Goal: Task Accomplishment & Management: Manage account settings

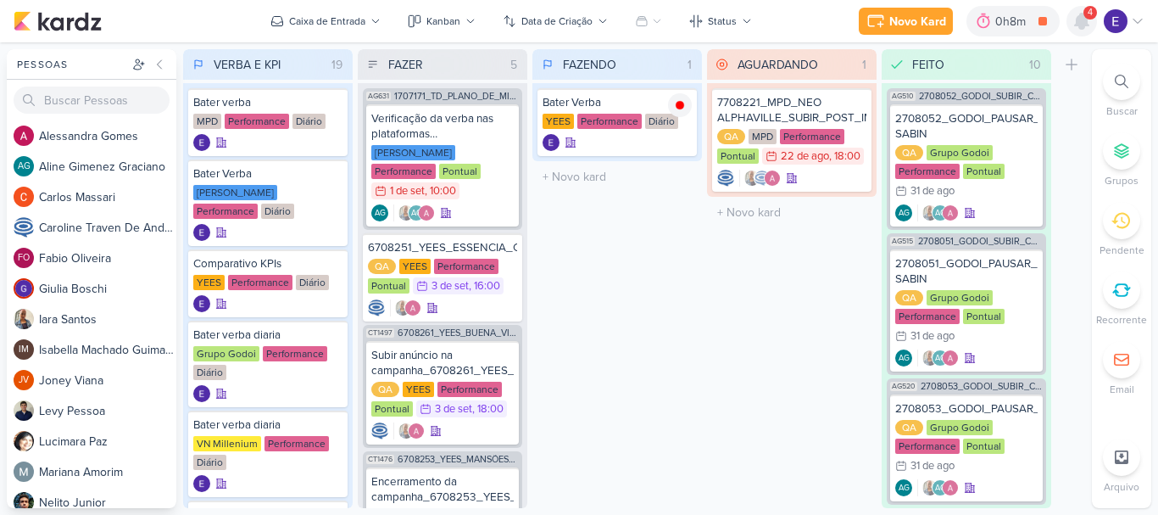
scroll to position [217, 0]
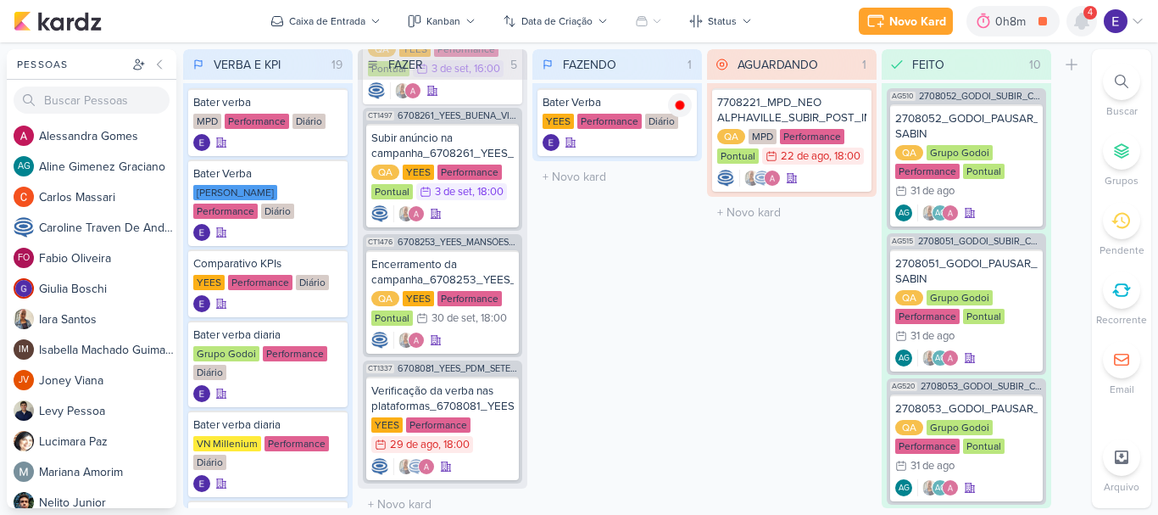
click at [1081, 14] on icon at bounding box center [1082, 21] width 14 height 15
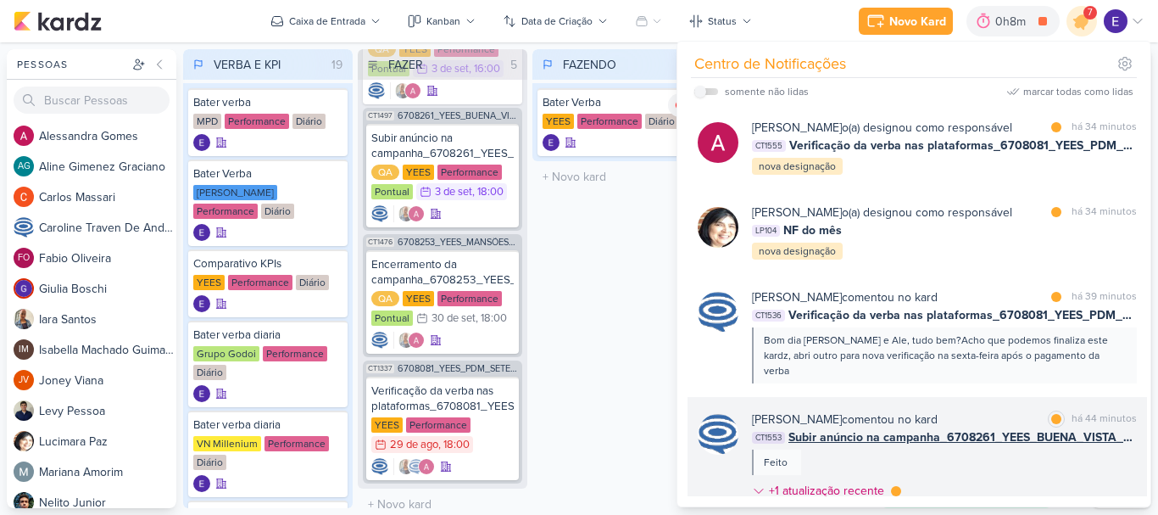
click at [1048, 437] on div "[PERSON_NAME] comentou no kard marcar como lida há 44 minutos CT1553 Subir anún…" at bounding box center [944, 458] width 385 height 96
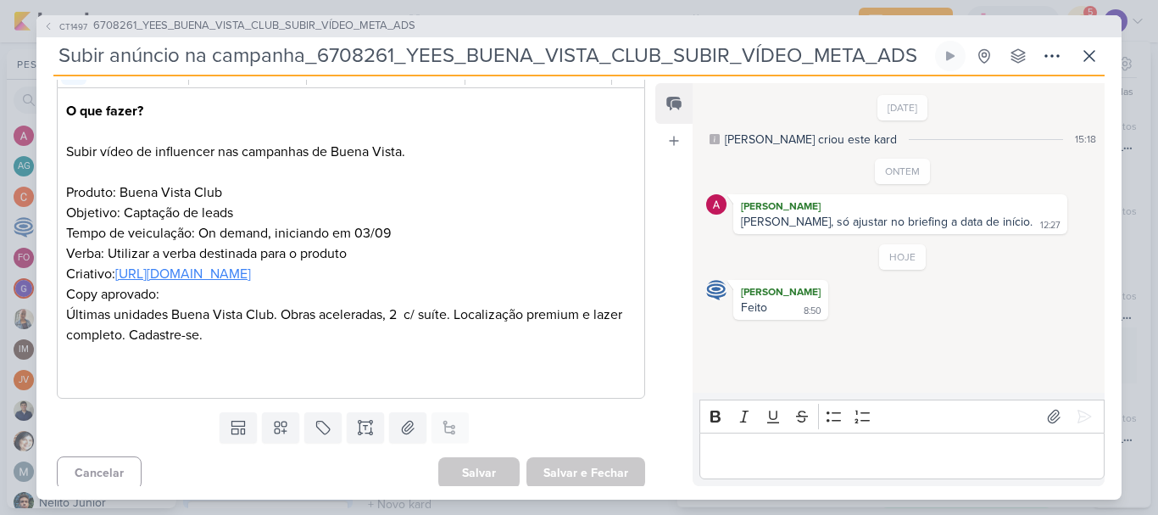
scroll to position [0, 0]
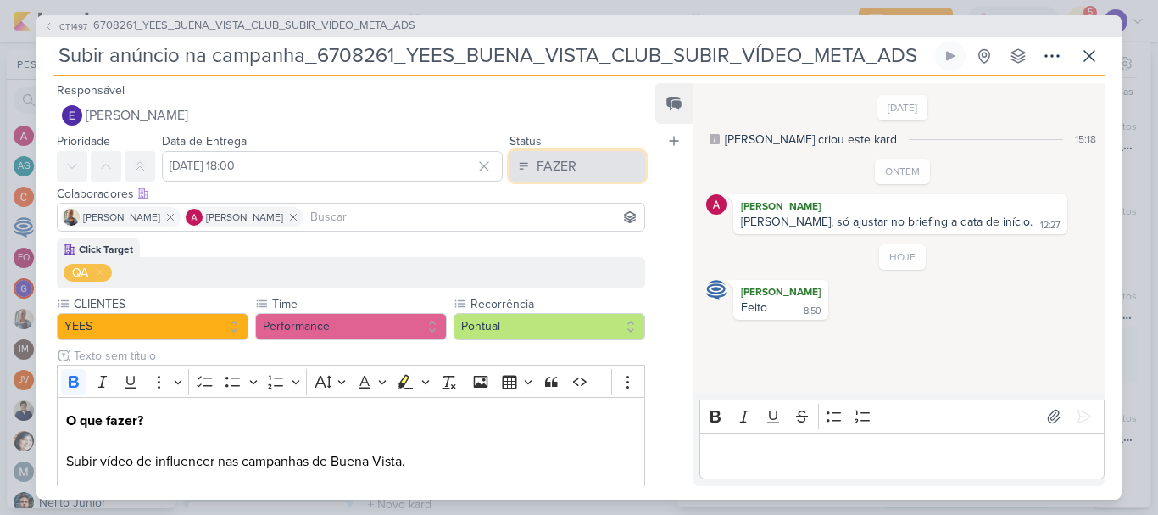
click at [576, 168] on button "FAZER" at bounding box center [577, 166] width 136 height 31
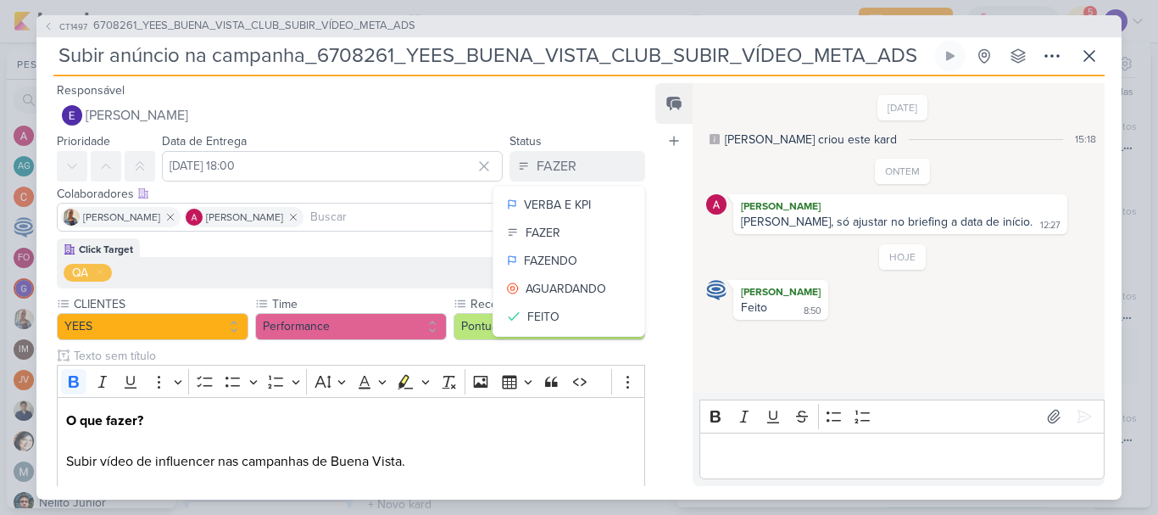
click at [586, 89] on div "Responsável [PERSON_NAME] Nenhum contato encontrado create new contact Novo Con…" at bounding box center [343, 105] width 615 height 51
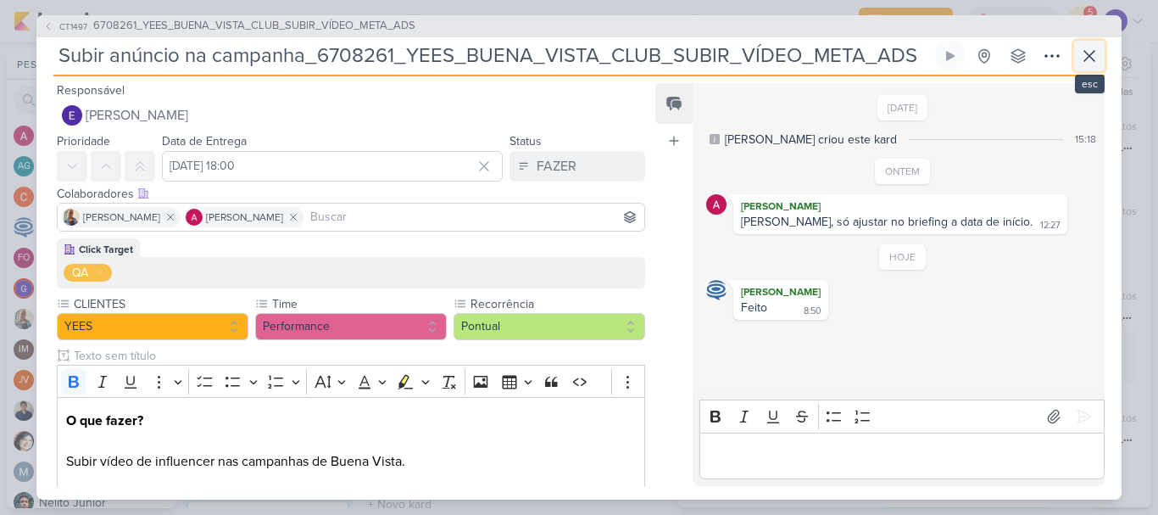
click at [1083, 51] on icon at bounding box center [1089, 56] width 20 height 20
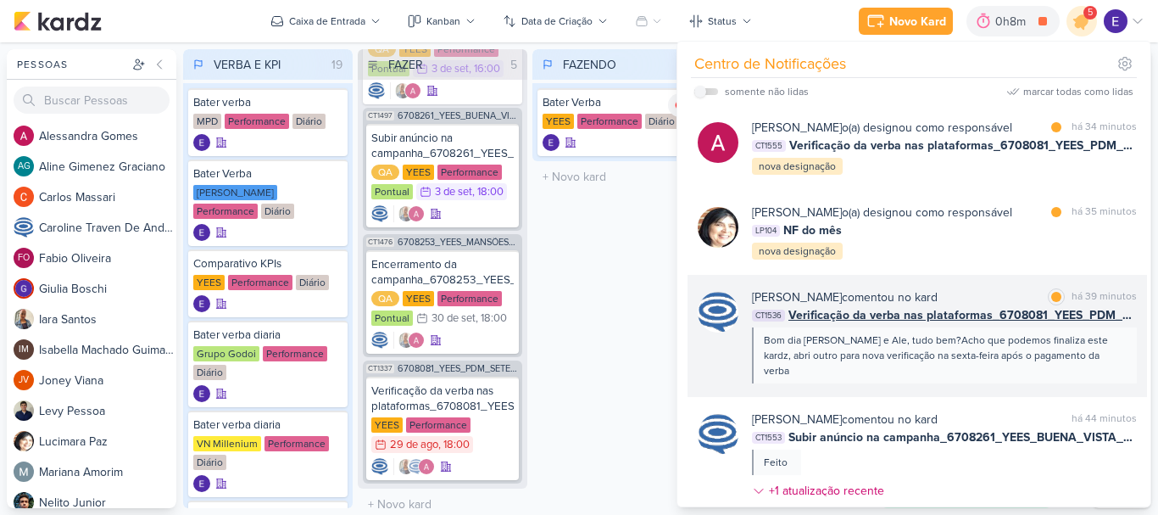
click at [1087, 320] on span "Verificação da verba nas plataformas_6708081_YEES_PDM_SETEMBRO" at bounding box center [962, 315] width 348 height 18
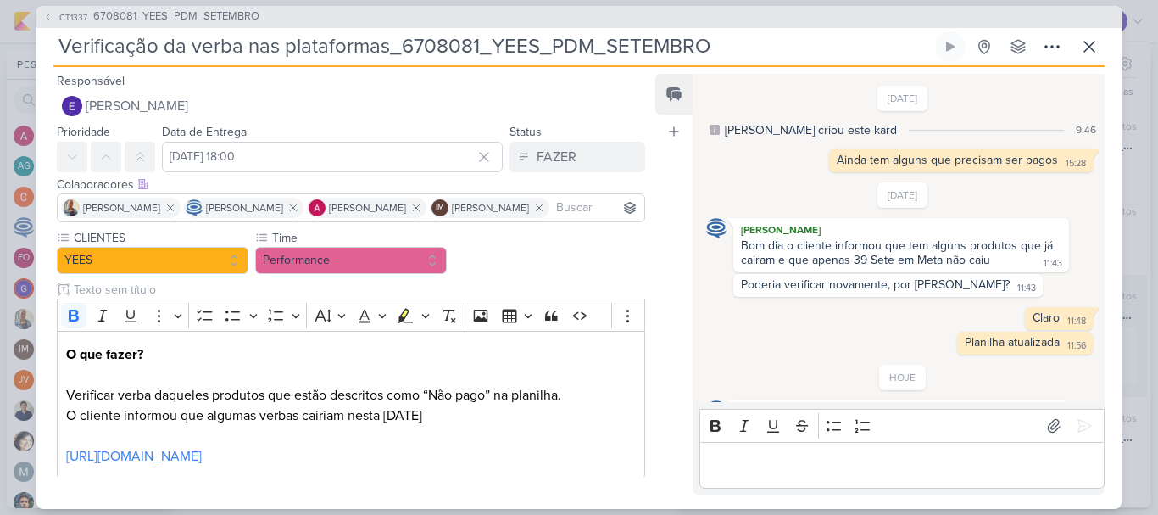
scroll to position [73, 0]
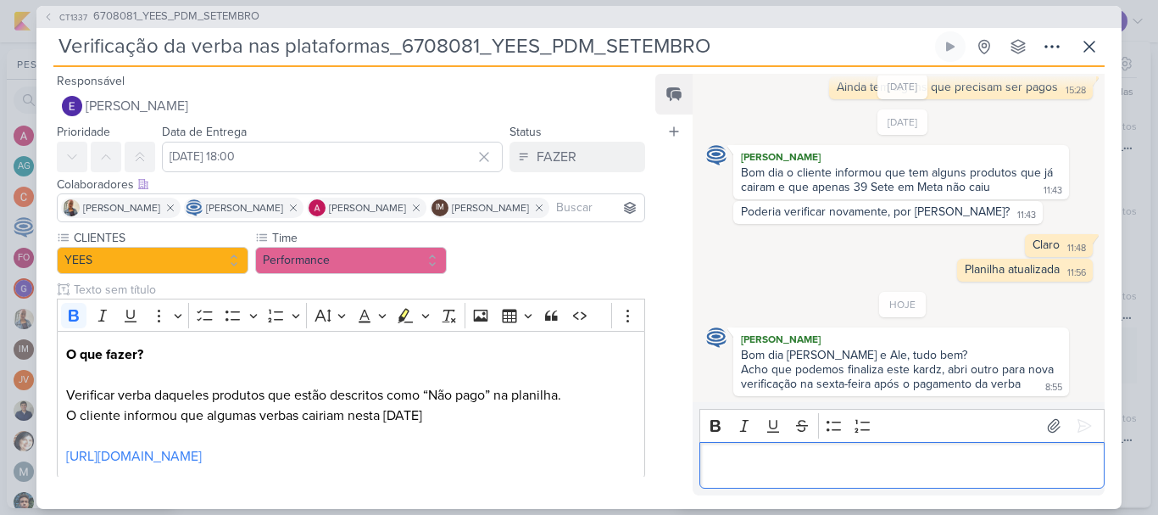
click at [927, 442] on div "Editor editing area: main" at bounding box center [901, 465] width 405 height 47
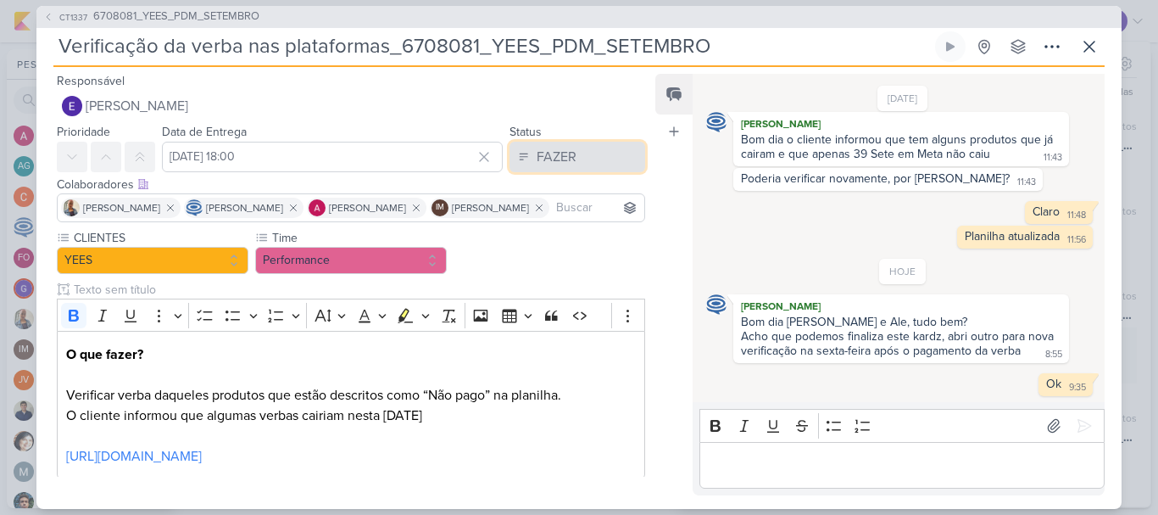
click at [598, 153] on button "FAZER" at bounding box center [577, 157] width 136 height 31
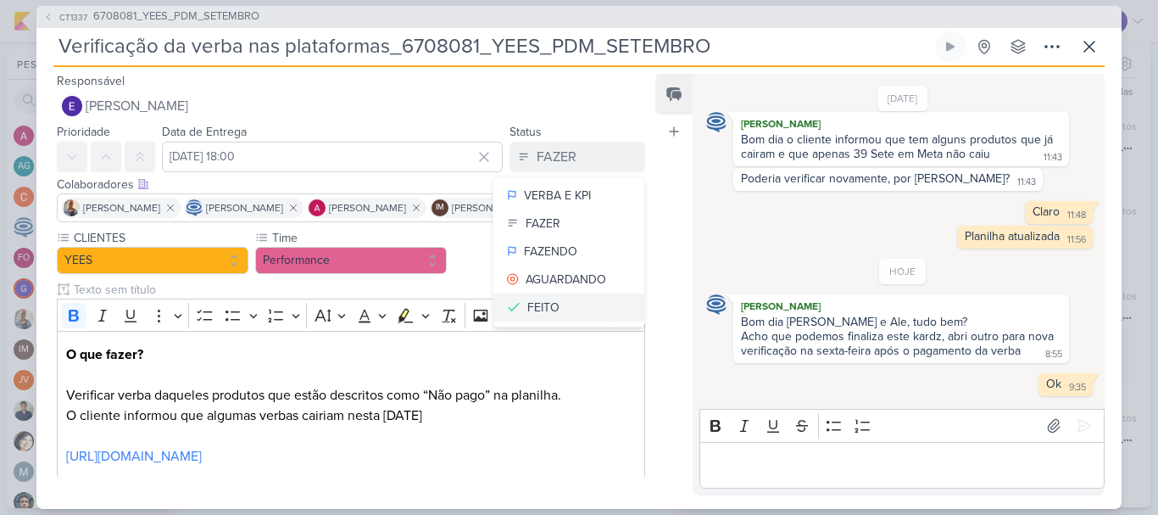
click at [557, 293] on button "FEITO" at bounding box center [568, 307] width 151 height 28
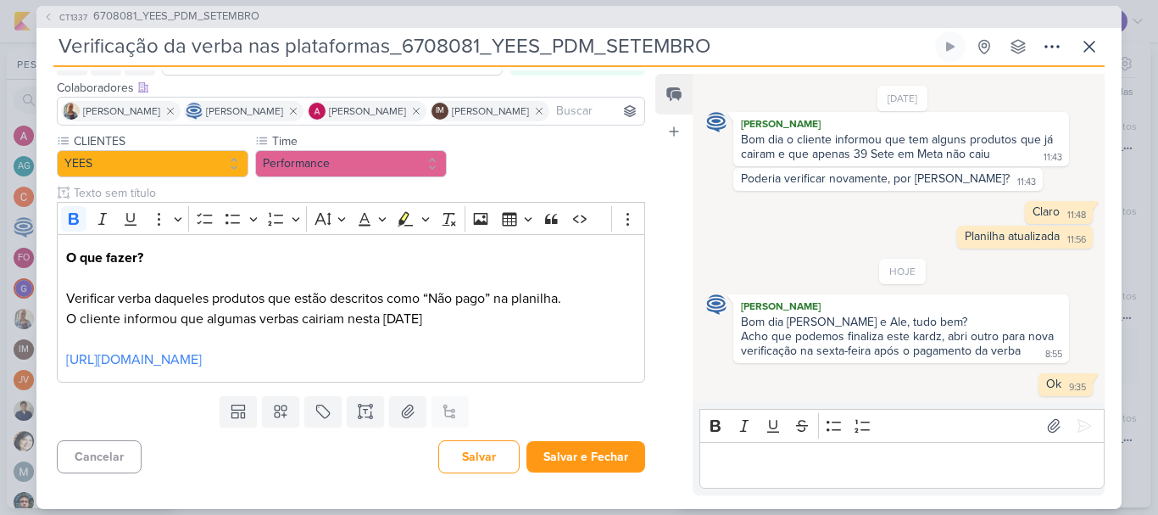
scroll to position [141, 0]
click at [631, 459] on button "Salvar e Fechar" at bounding box center [585, 456] width 119 height 31
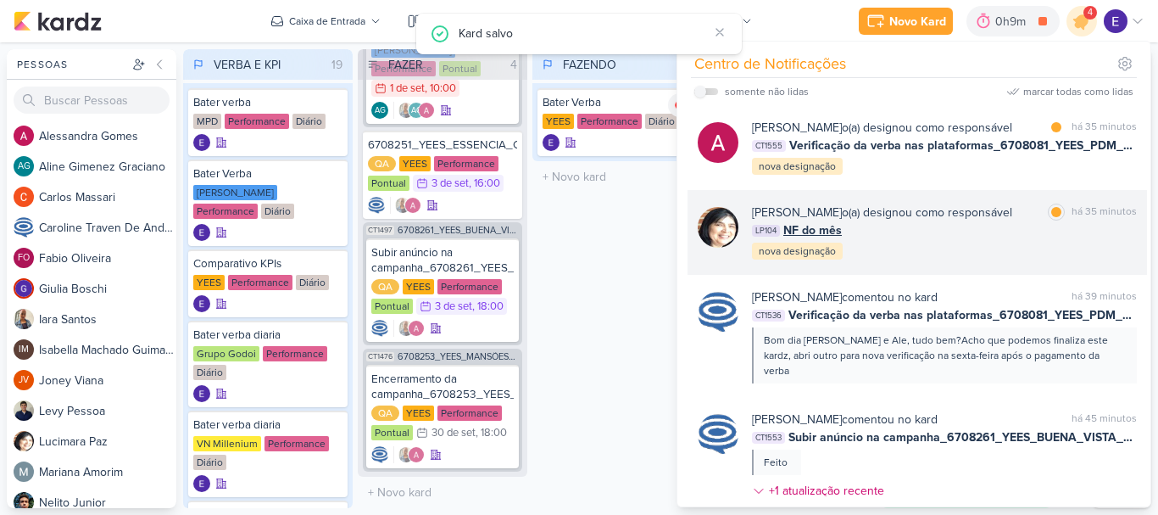
scroll to position [91, 0]
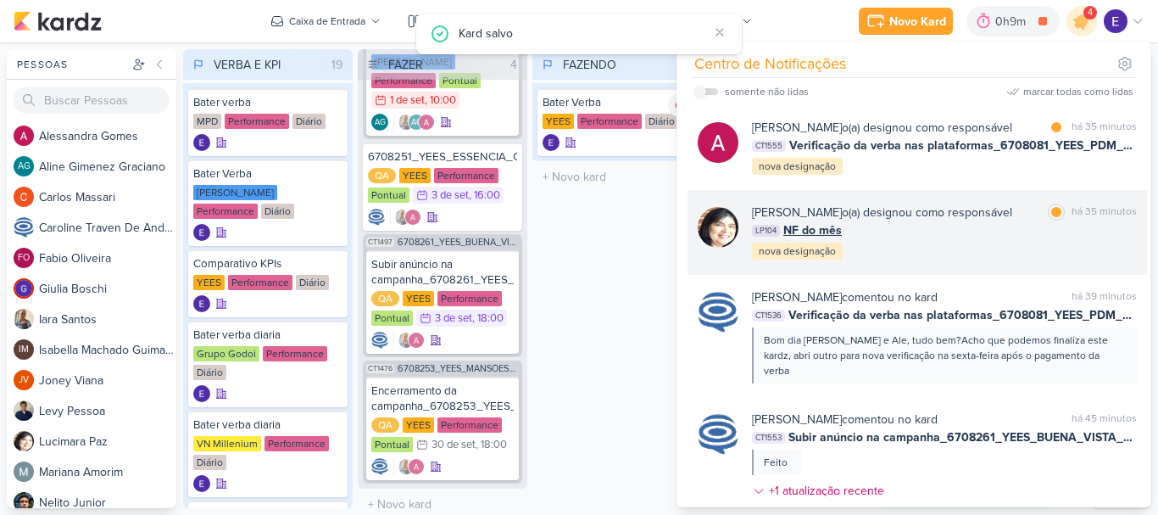
click at [1081, 234] on div "LP104 NF do mês" at bounding box center [944, 230] width 385 height 18
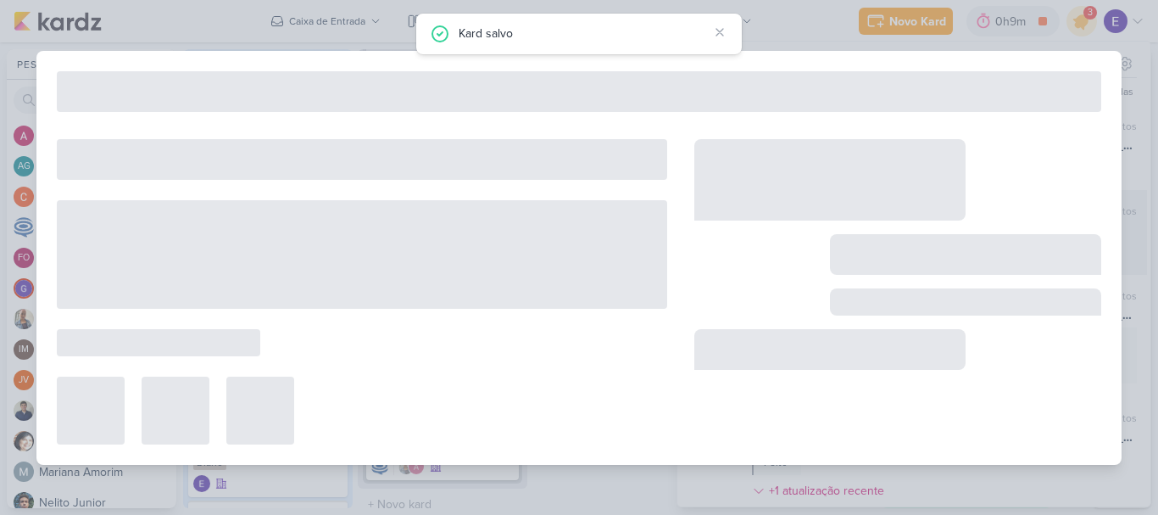
type input "NF do mês"
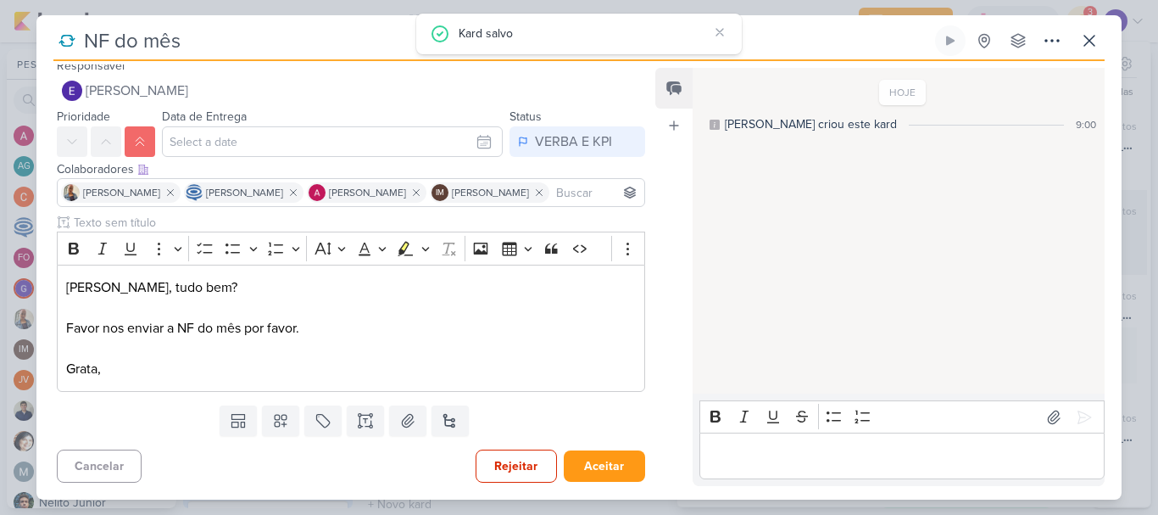
scroll to position [0, 0]
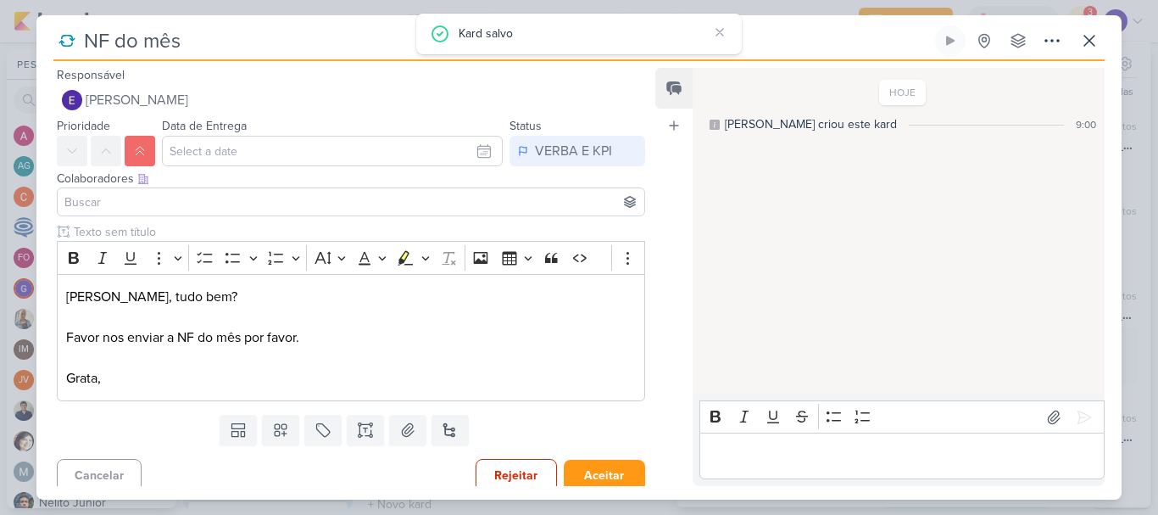
click at [568, 167] on div "Colaboradores Este kard pode ser visível a usuários da sua organização Este kar…" at bounding box center [343, 194] width 615 height 57
click at [539, 141] on div "VERBA E KPI" at bounding box center [573, 151] width 77 height 20
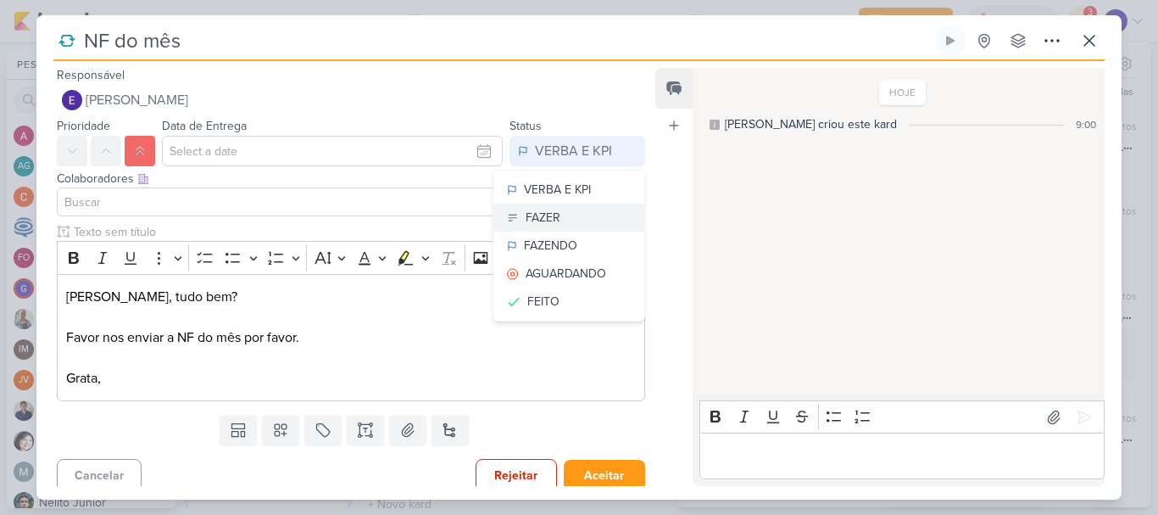
click at [550, 222] on div "FAZER" at bounding box center [543, 218] width 35 height 18
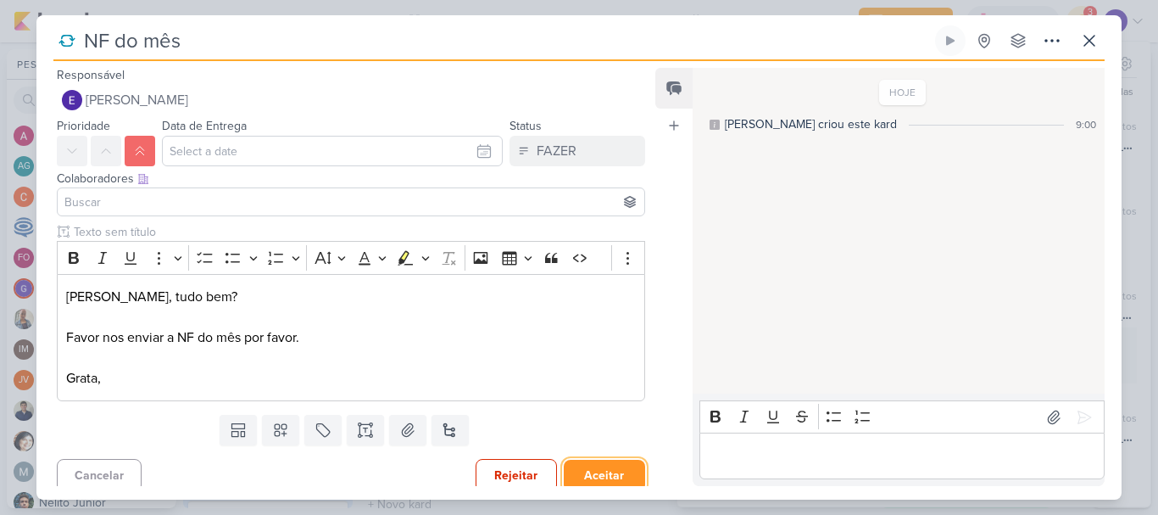
click at [610, 476] on button "Aceitar" at bounding box center [604, 474] width 81 height 31
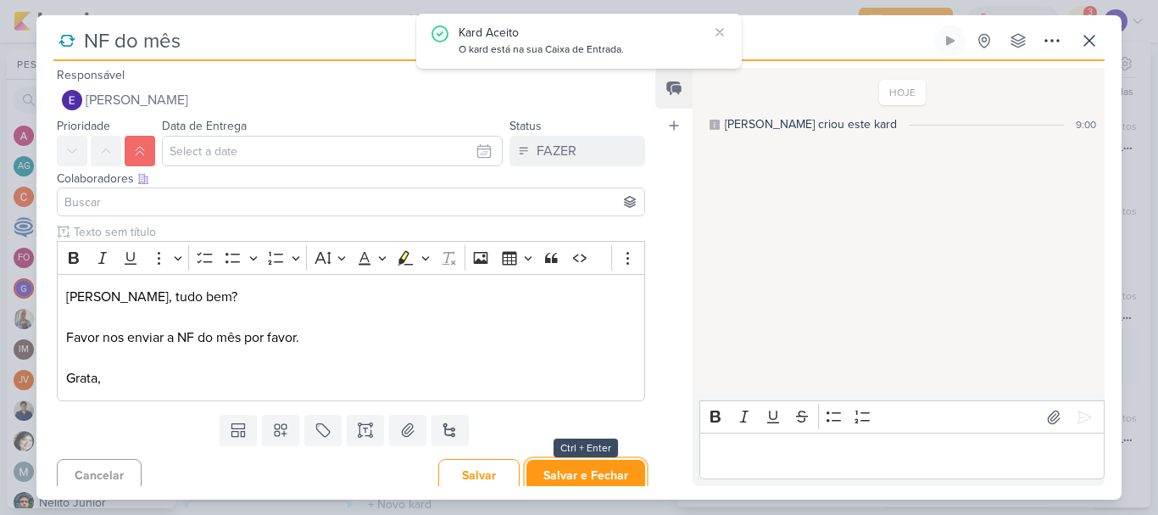
click at [610, 476] on button "Salvar e Fechar" at bounding box center [585, 474] width 119 height 31
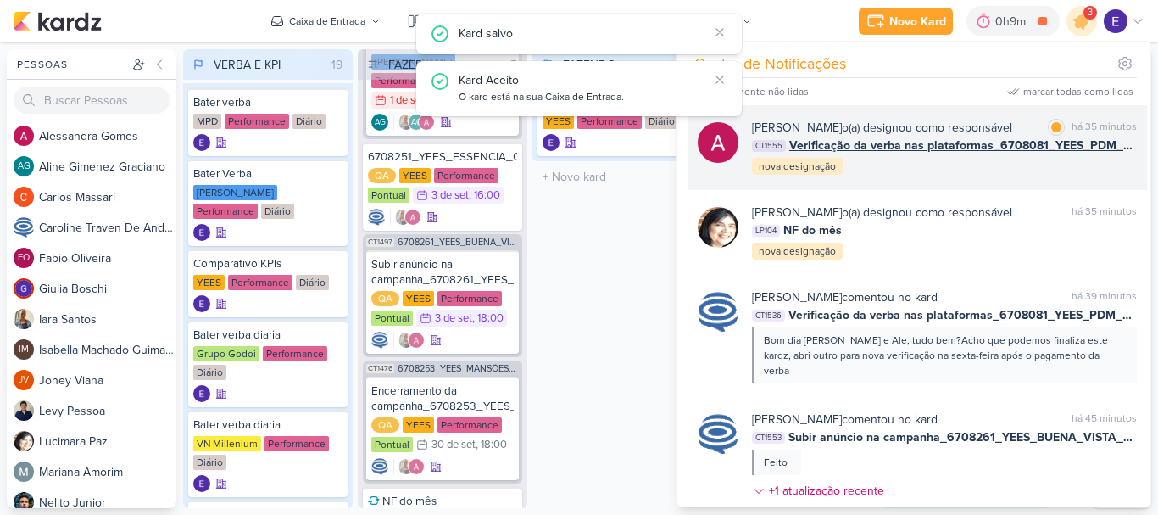
click at [908, 175] on div "[PERSON_NAME] o(a) designou como responsável marcar como lida há 35 minutos CT1…" at bounding box center [944, 148] width 385 height 58
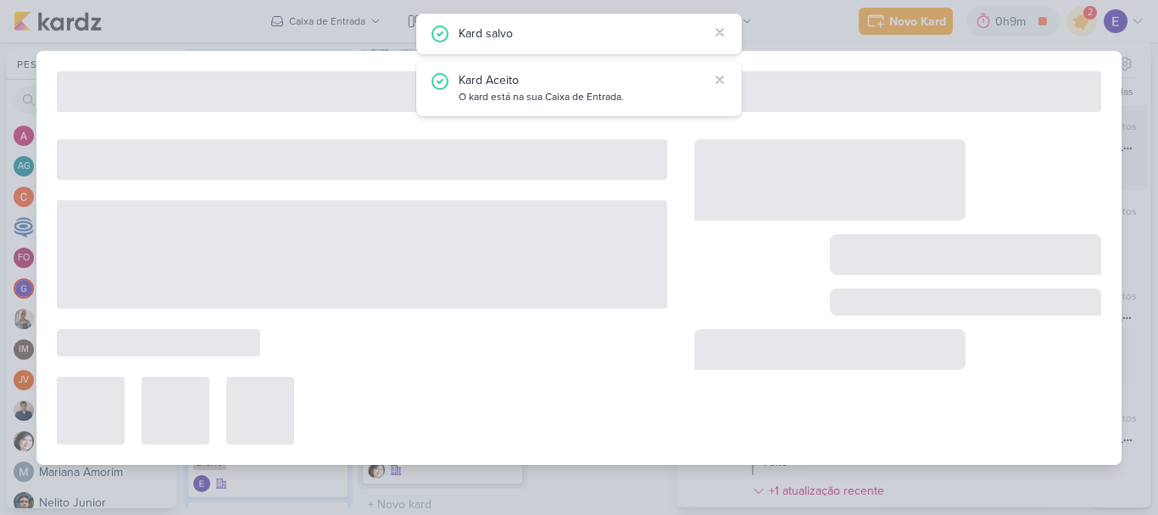
type input "Verificação da verba nas plataformas_6708081_YEES_PDM_SETEMBRO"
type input "[DATE] 18:00"
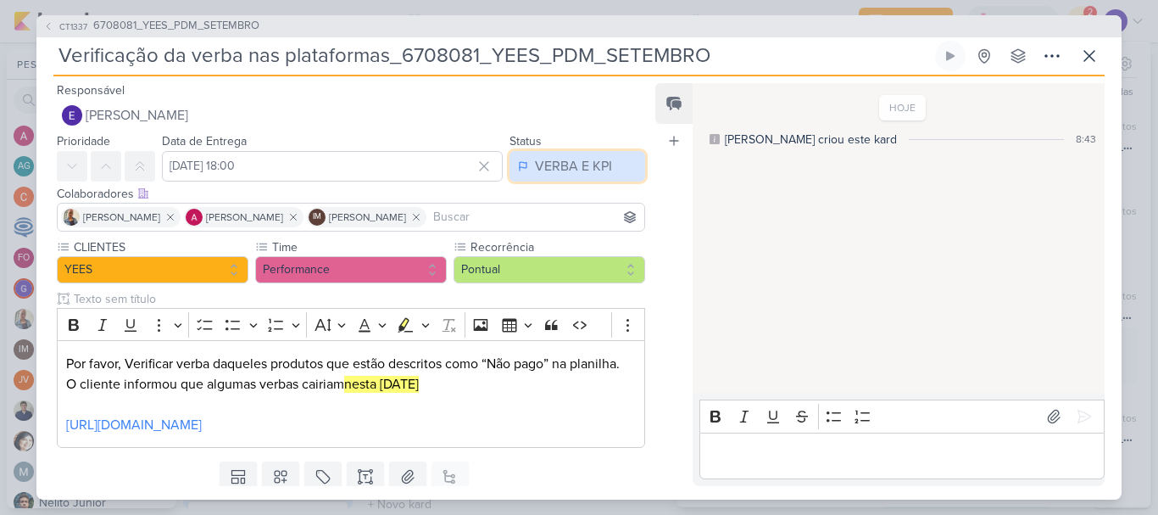
click at [576, 165] on div "VERBA E KPI" at bounding box center [573, 166] width 77 height 20
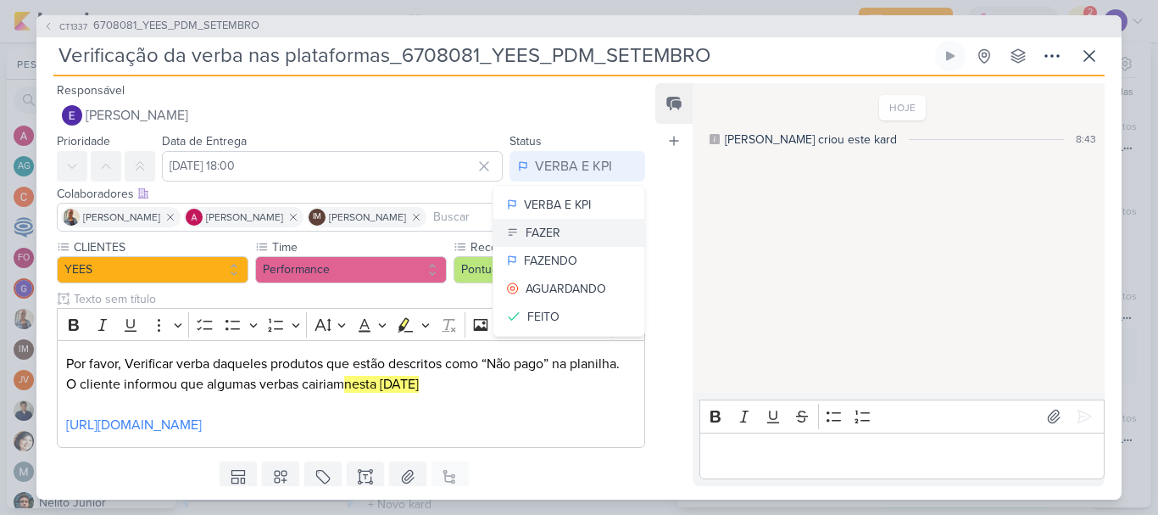
click at [535, 231] on div "FAZER" at bounding box center [543, 233] width 35 height 18
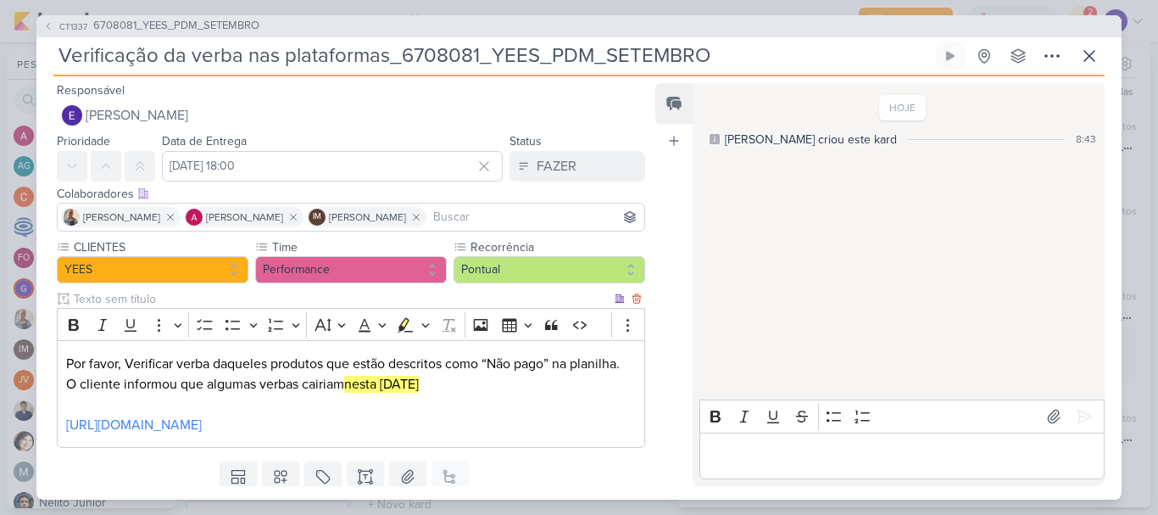
scroll to position [76, 0]
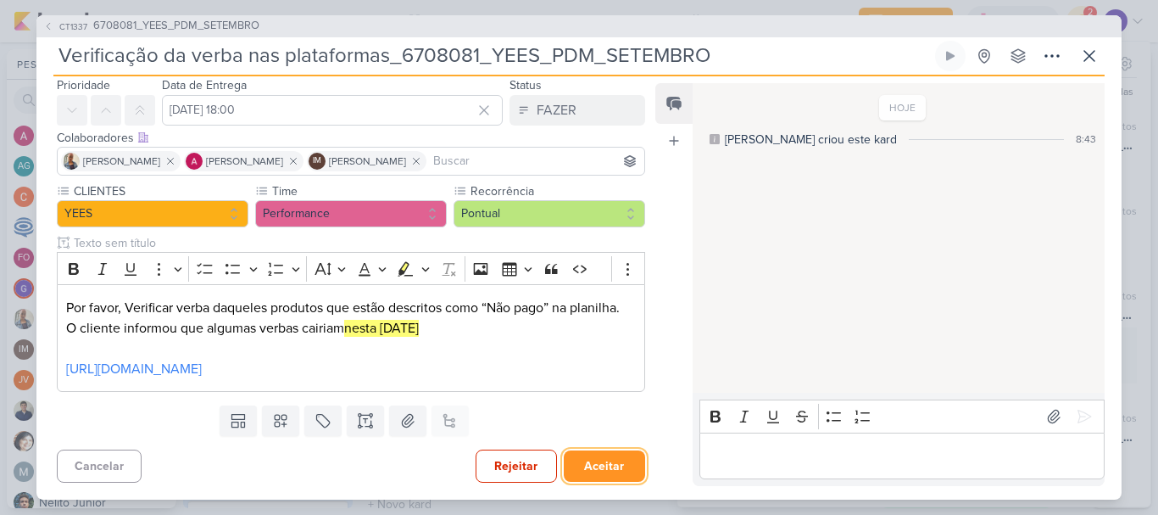
click at [589, 454] on button "Aceitar" at bounding box center [604, 465] width 81 height 31
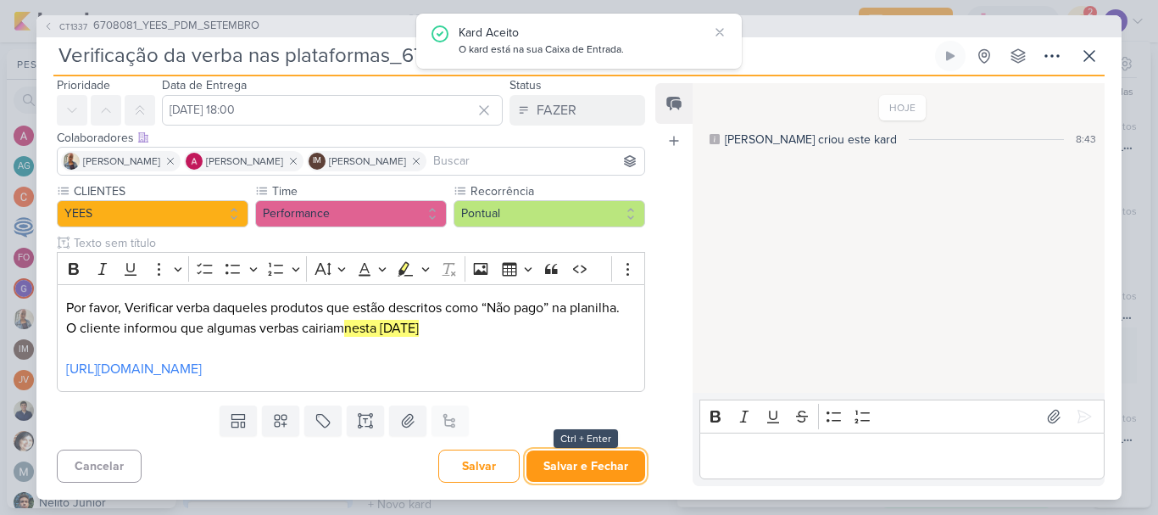
click at [589, 454] on button "Salvar e Fechar" at bounding box center [585, 465] width 119 height 31
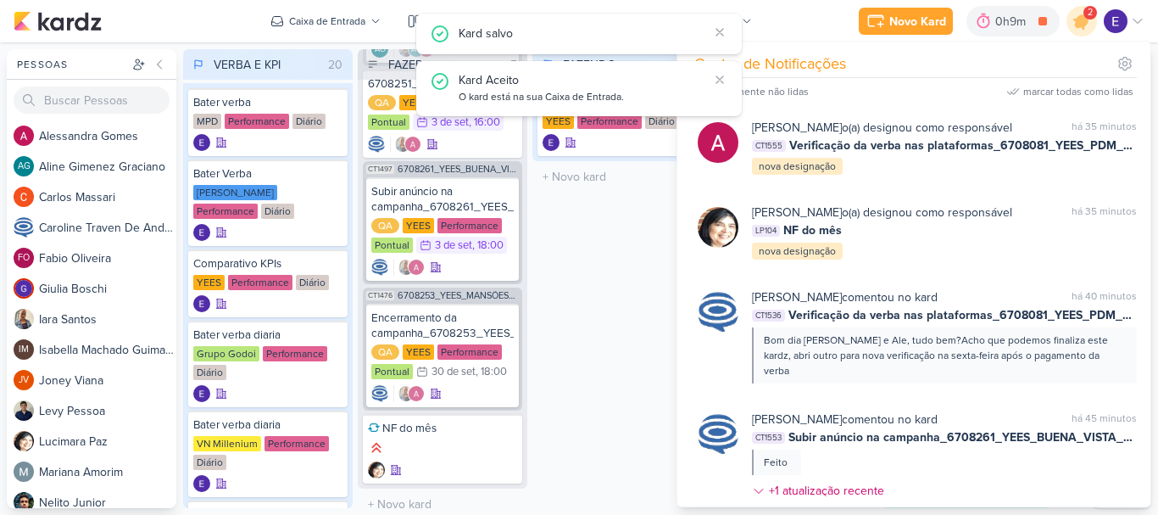
scroll to position [217, 0]
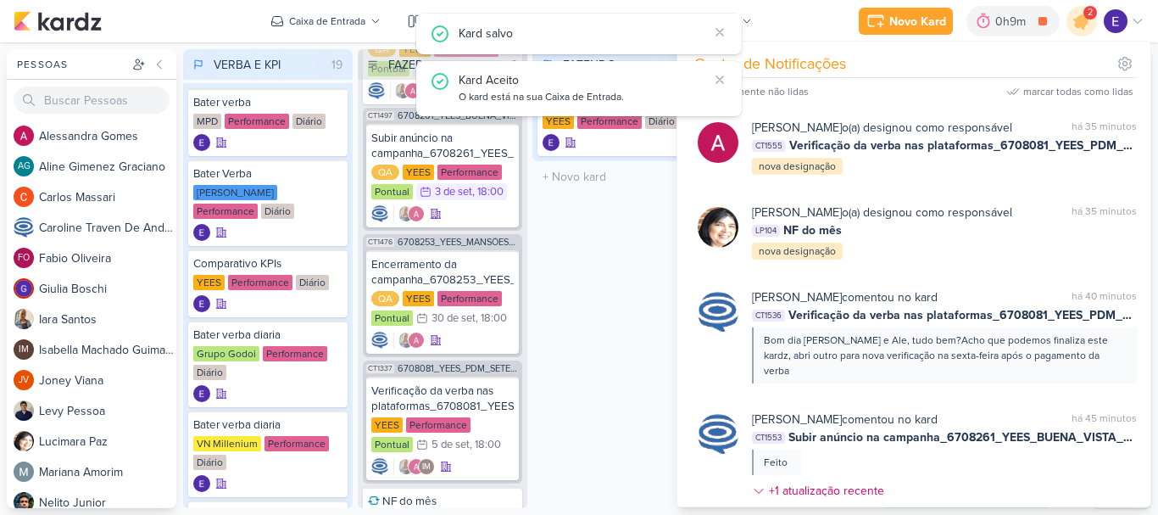
click at [587, 329] on div "FAZENDO 1 Mover Para Esquerda Mover Para Direita [GEOGRAPHIC_DATA] Bater Verba …" at bounding box center [617, 278] width 170 height 459
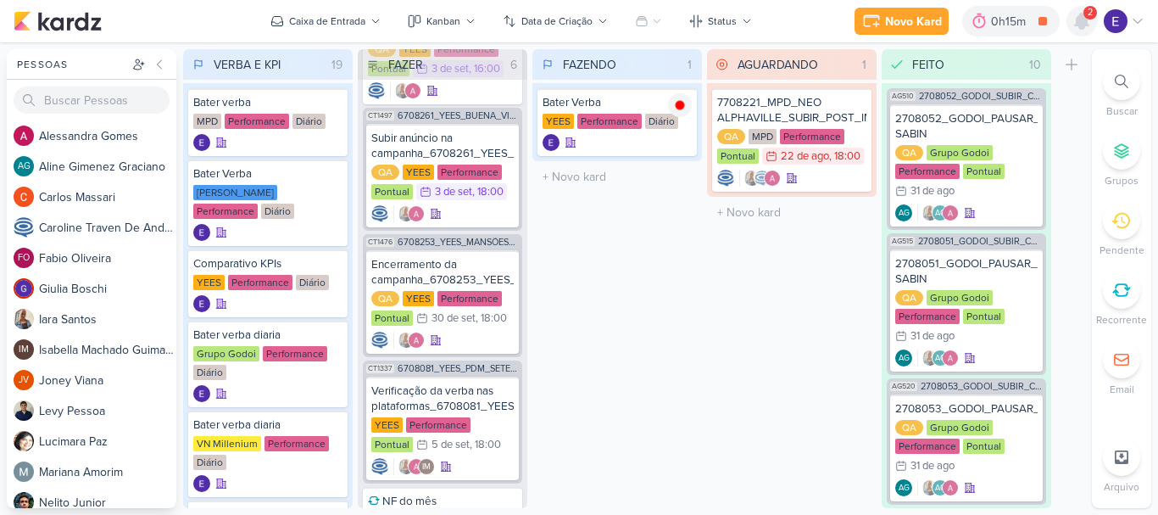
click at [1074, 18] on icon at bounding box center [1081, 21] width 20 height 20
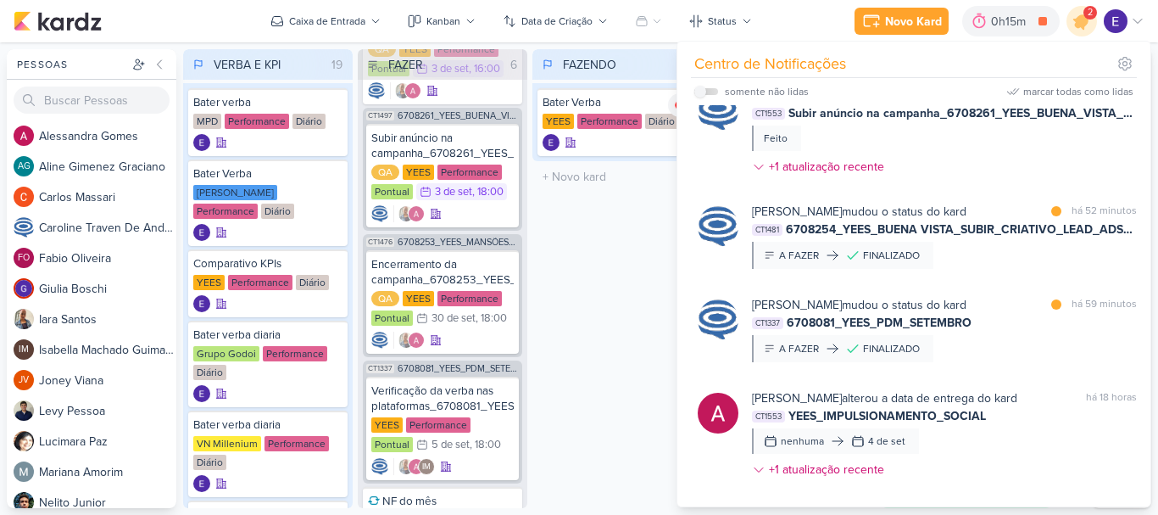
scroll to position [323, 0]
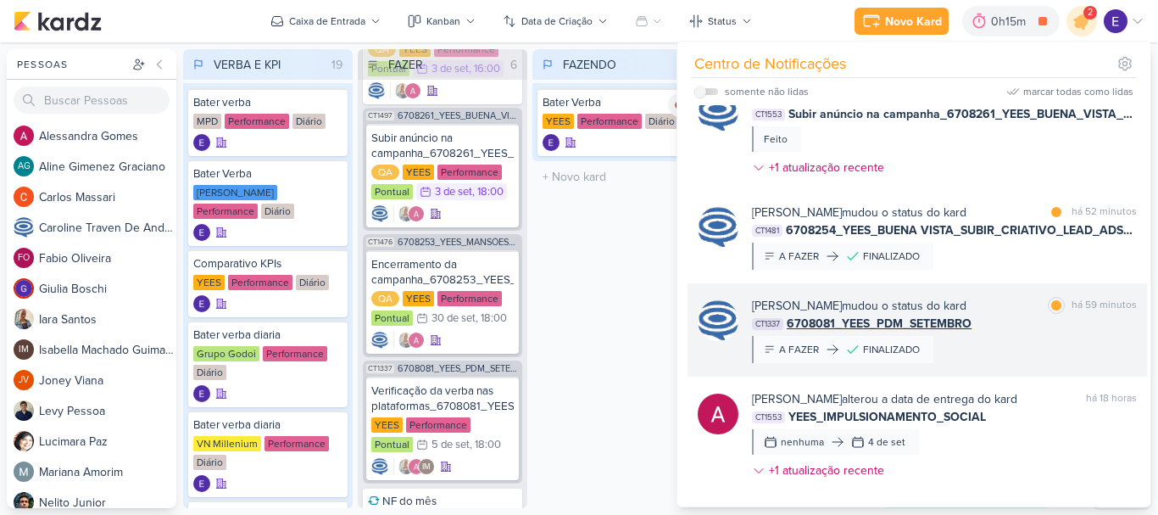
click at [1074, 325] on div "[PERSON_NAME] mudou o status do kard marcar como lida há 59 minutos CT1337 6708…" at bounding box center [944, 330] width 385 height 66
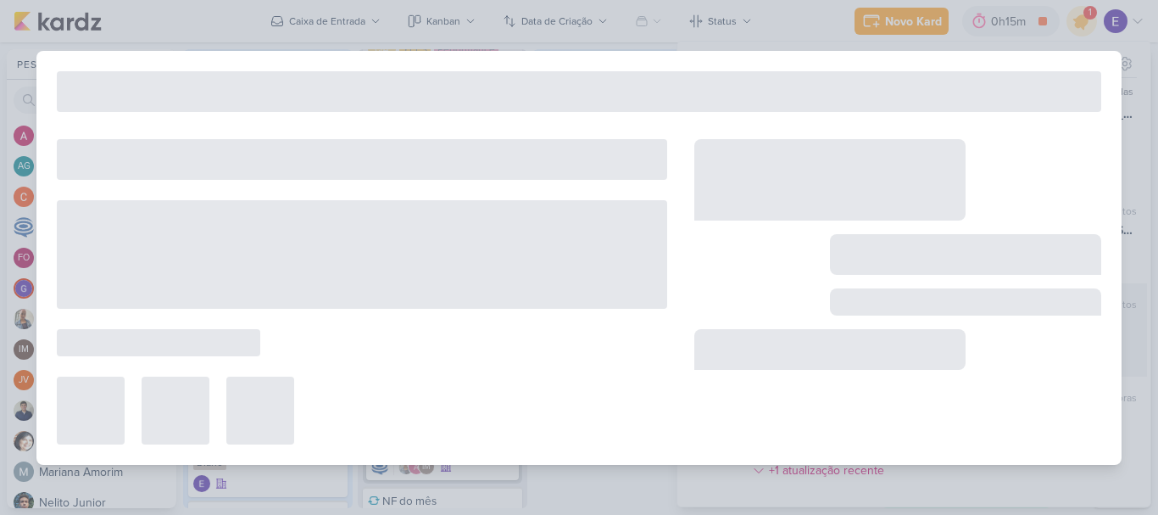
type input "6708081_YEES_PDM_SETEMBRO"
type input "[DATE] 18:00"
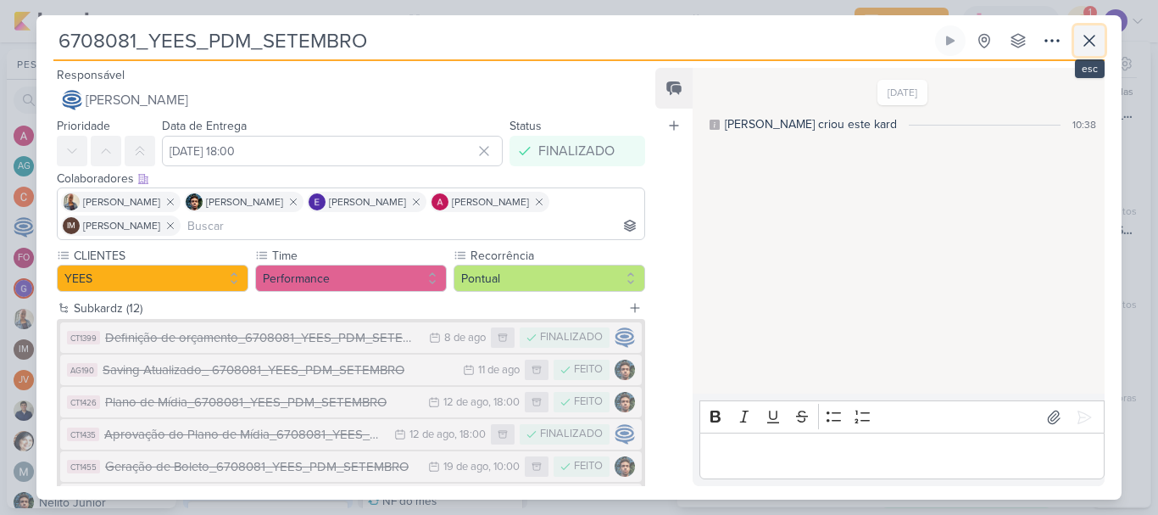
click at [1090, 40] on icon at bounding box center [1089, 41] width 10 height 10
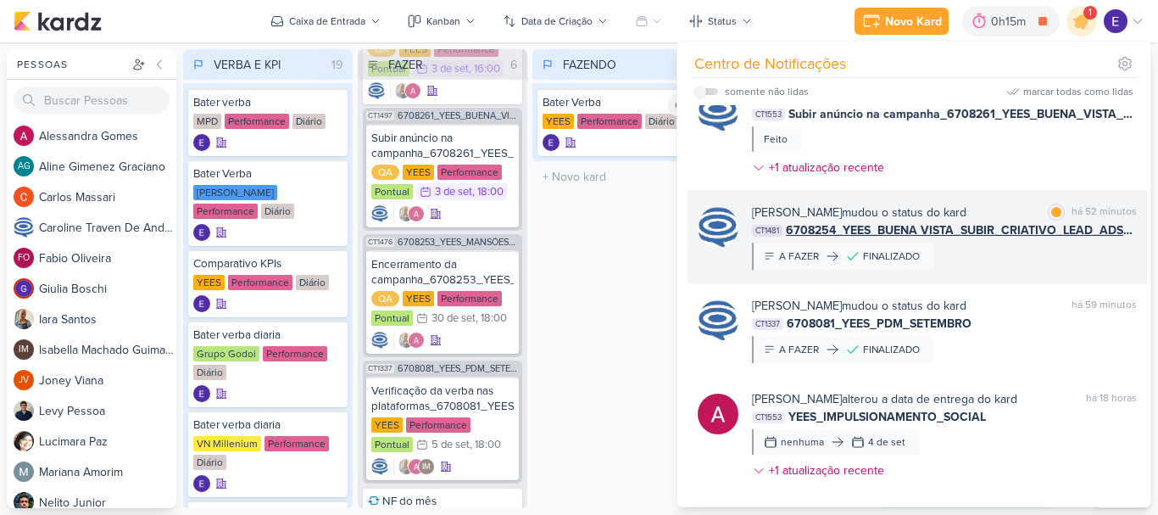
click at [1088, 221] on span "6708254_YEES_BUENA VISTA_SUBIR_CRIATIVO_LEAD_ADS_MUDE-SE_JÁ" at bounding box center [961, 230] width 351 height 18
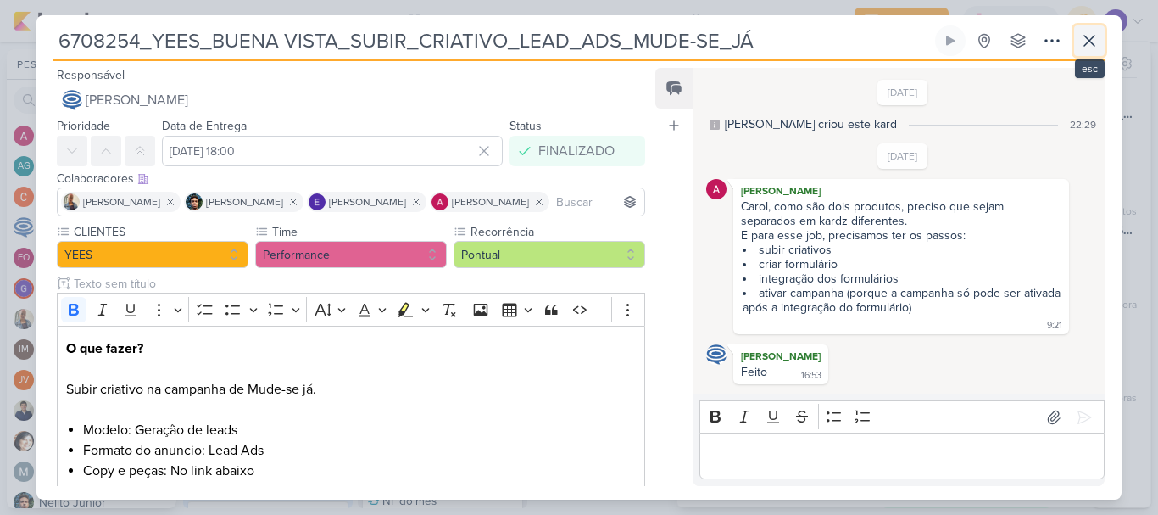
click at [1093, 49] on icon at bounding box center [1089, 41] width 20 height 20
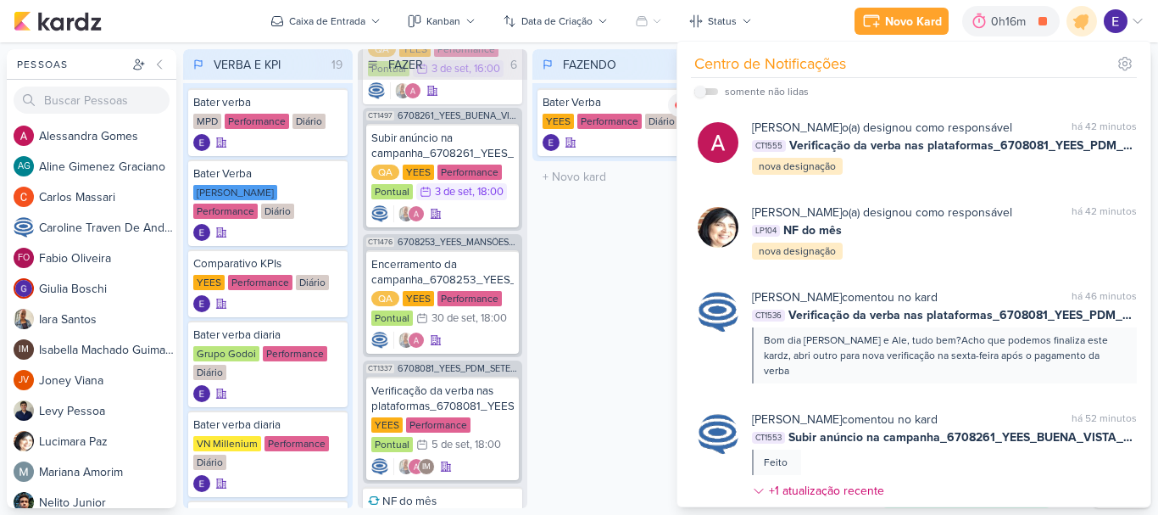
click at [610, 280] on div "FAZENDO 1 Mover Para Esquerda Mover Para Direita [GEOGRAPHIC_DATA] Bater Verba …" at bounding box center [617, 278] width 170 height 459
